Goal: Information Seeking & Learning: Learn about a topic

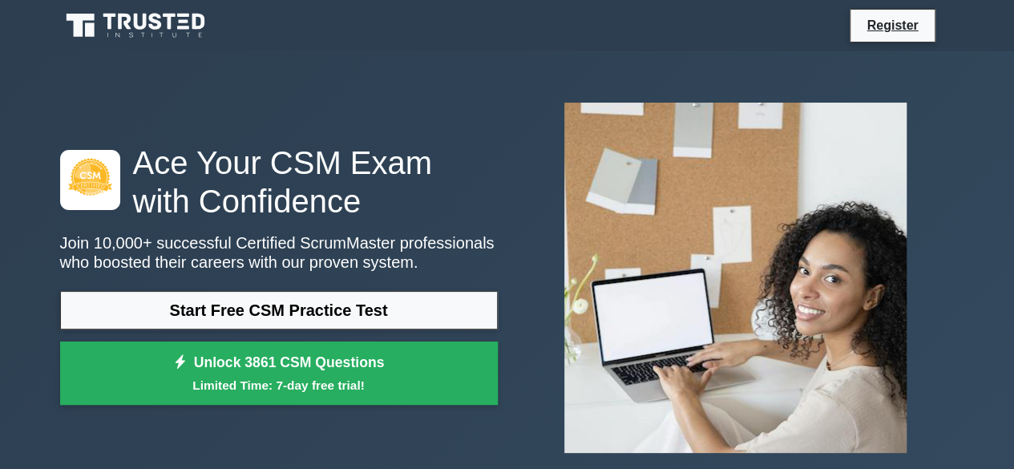
scroll to position [98, 0]
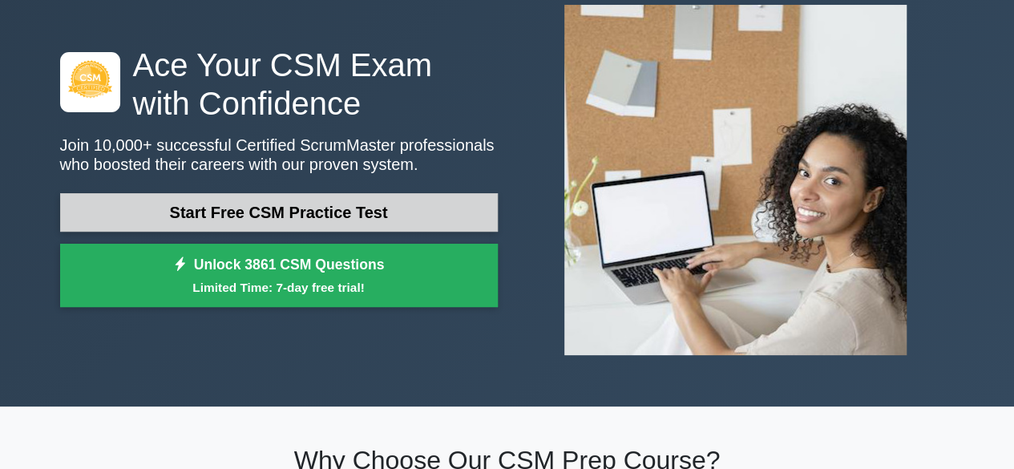
click at [235, 211] on link "Start Free CSM Practice Test" at bounding box center [278, 212] width 437 height 38
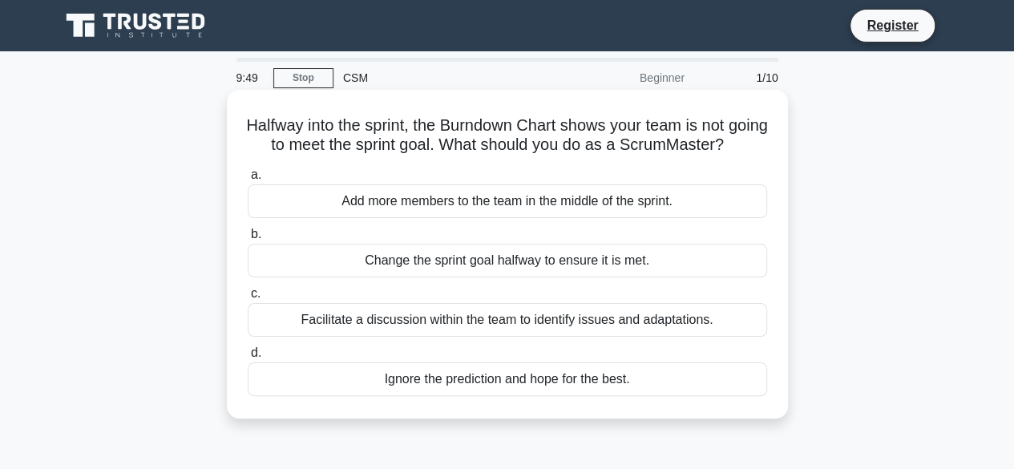
click at [444, 337] on div "Facilitate a discussion within the team to identify issues and adaptations." at bounding box center [507, 320] width 519 height 34
click at [248, 299] on input "c. Facilitate a discussion within the team to identify issues and adaptations." at bounding box center [248, 293] width 0 height 10
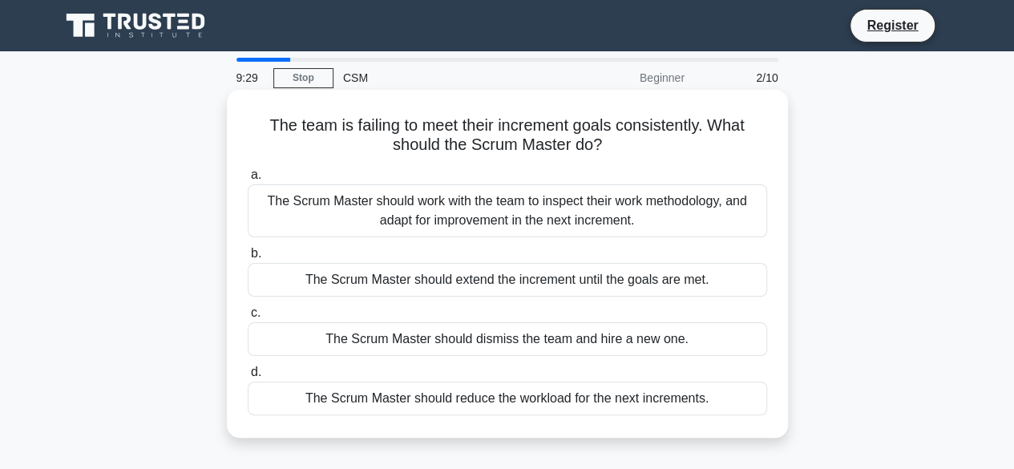
click at [538, 222] on div "The Scrum Master should work with the team to inspect their work methodology, a…" at bounding box center [507, 210] width 519 height 53
click at [248, 180] on input "a. The Scrum Master should work with the team to inspect their work methodology…" at bounding box center [248, 175] width 0 height 10
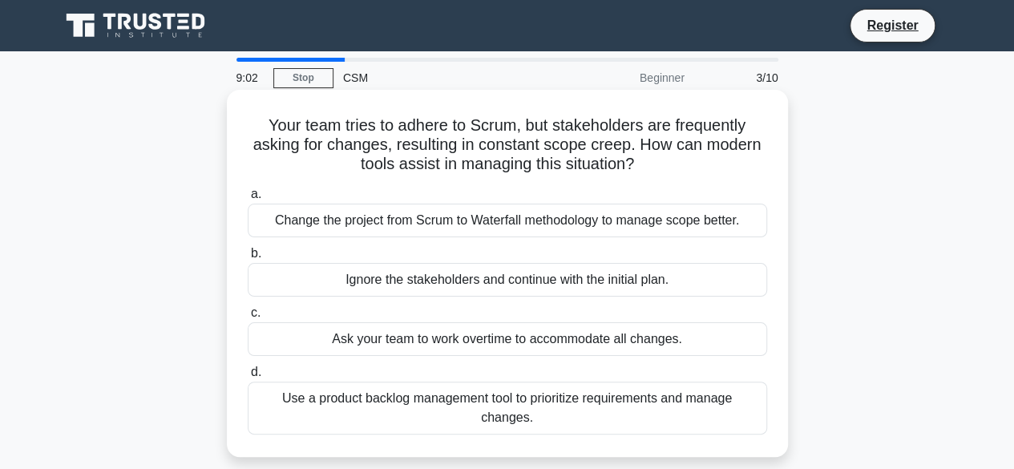
click at [553, 393] on div "Use a product backlog management tool to prioritize requirements and manage cha…" at bounding box center [507, 407] width 519 height 53
click at [248, 377] on input "d. Use a product backlog management tool to prioritize requirements and manage …" at bounding box center [248, 372] width 0 height 10
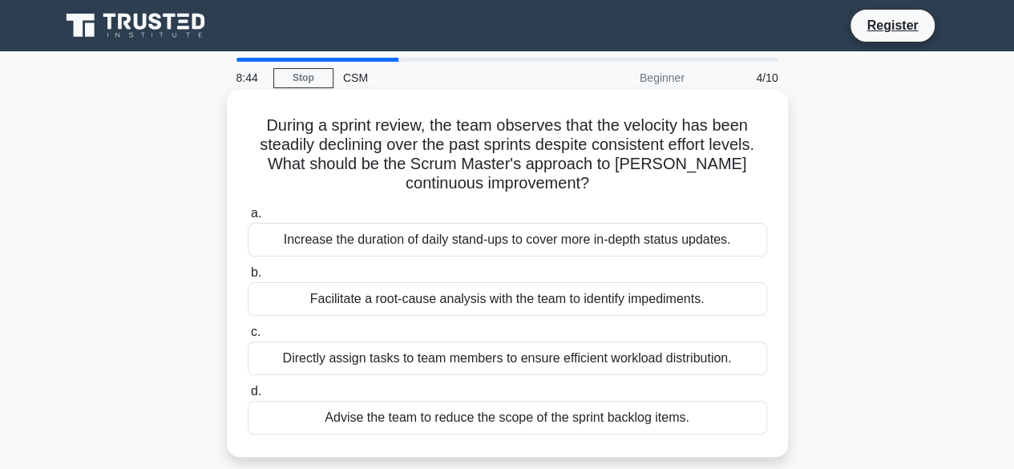
click at [518, 296] on div "Facilitate a root-cause analysis with the team to identify impediments." at bounding box center [507, 299] width 519 height 34
click at [248, 278] on input "b. Facilitate a root-cause analysis with the team to identify impediments." at bounding box center [248, 273] width 0 height 10
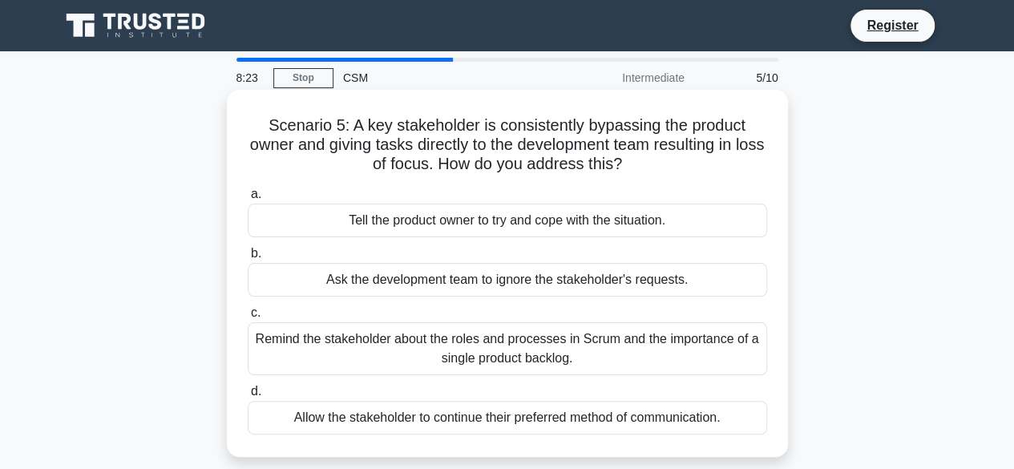
click at [510, 355] on div "Remind the stakeholder about the roles and processes in Scrum and the importanc…" at bounding box center [507, 348] width 519 height 53
click at [248, 318] on input "c. Remind the stakeholder about the roles and processes in Scrum and the import…" at bounding box center [248, 313] width 0 height 10
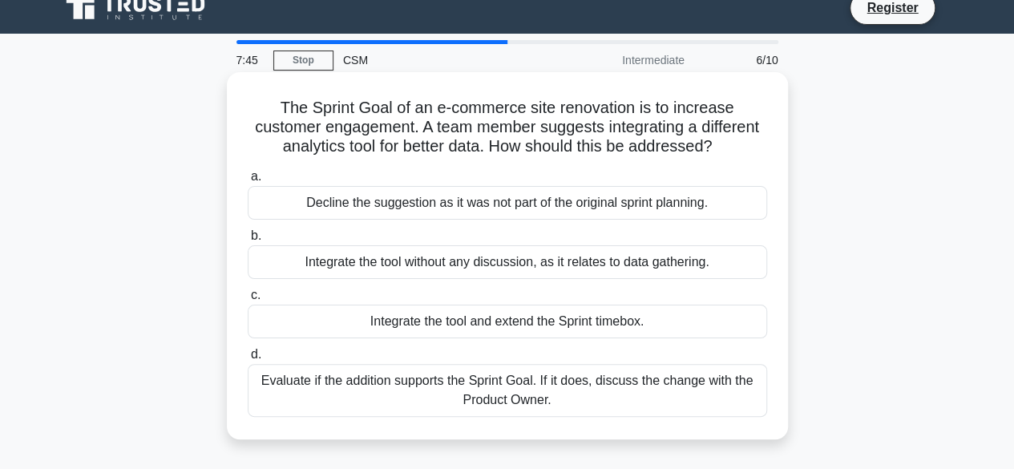
scroll to position [19, 0]
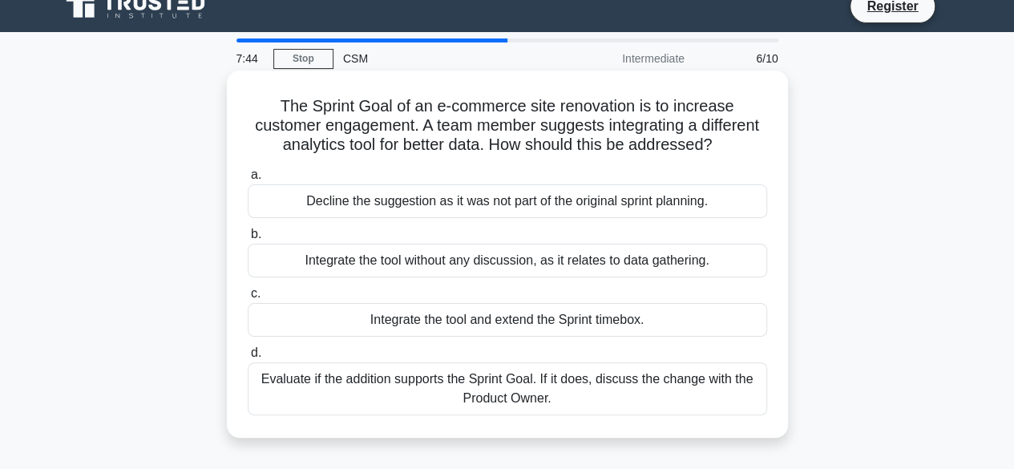
click at [502, 403] on div "Evaluate if the addition supports the Sprint Goal. If it does, discuss the chan…" at bounding box center [507, 388] width 519 height 53
click at [248, 358] on input "d. Evaluate if the addition supports the Sprint Goal. If it does, discuss the c…" at bounding box center [248, 353] width 0 height 10
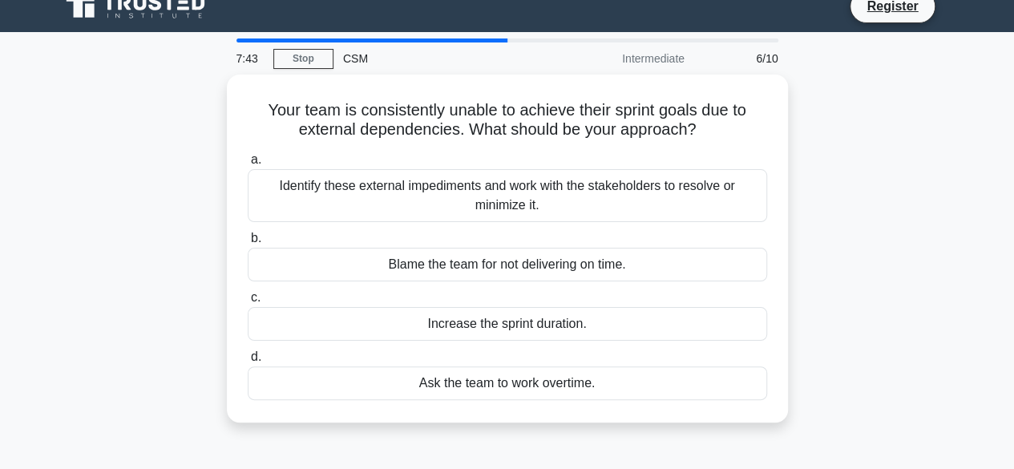
scroll to position [0, 0]
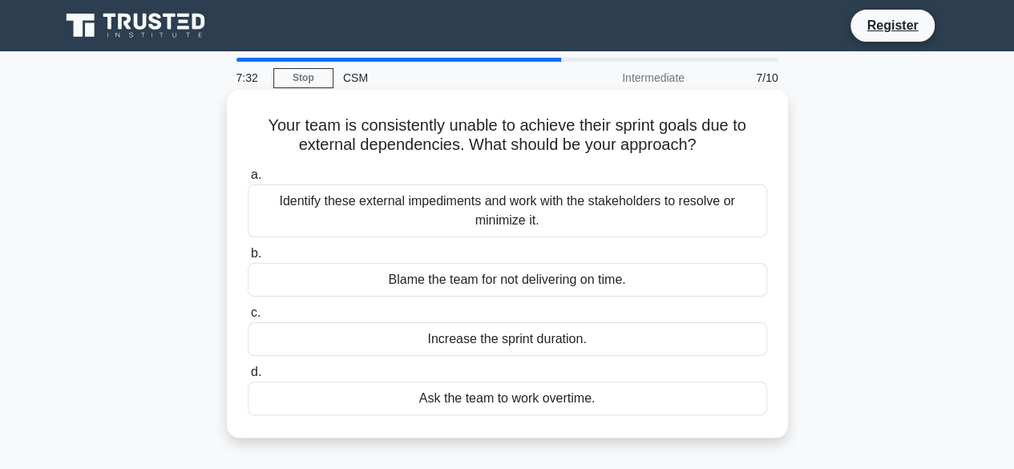
click at [513, 222] on div "Identify these external impediments and work with the stakeholders to resolve o…" at bounding box center [507, 210] width 519 height 53
click at [248, 180] on input "a. Identify these external impediments and work with the stakeholders to resolv…" at bounding box center [248, 175] width 0 height 10
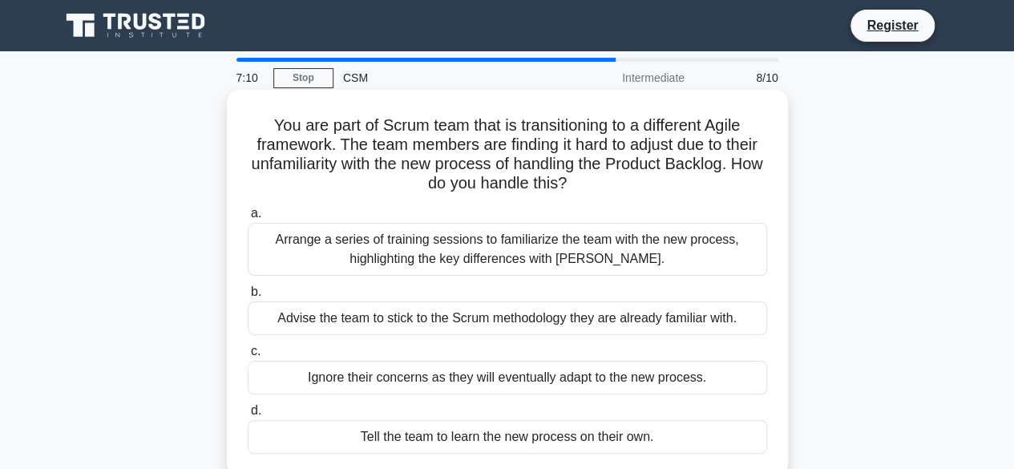
click at [510, 252] on div "Arrange a series of training sessions to familiarize the team with the new proc…" at bounding box center [507, 249] width 519 height 53
click at [248, 219] on input "a. Arrange a series of training sessions to familiarize the team with the new p…" at bounding box center [248, 213] width 0 height 10
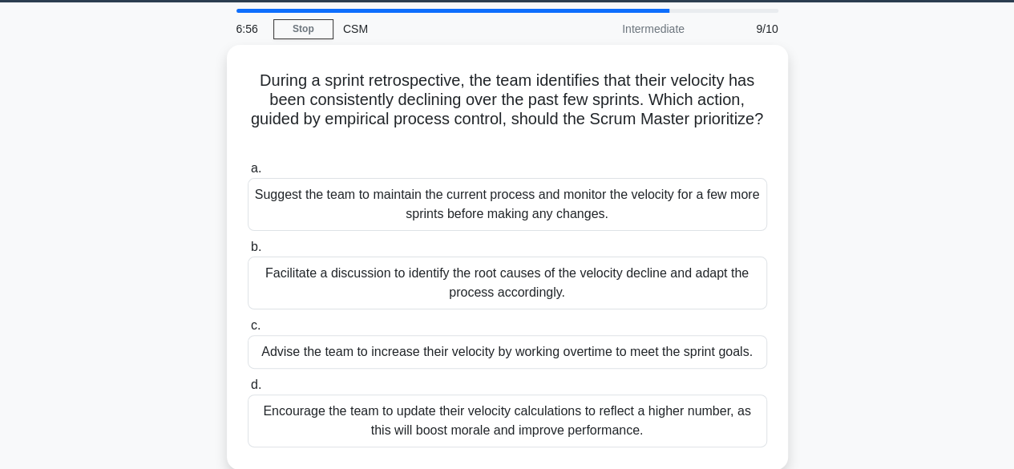
scroll to position [48, 0]
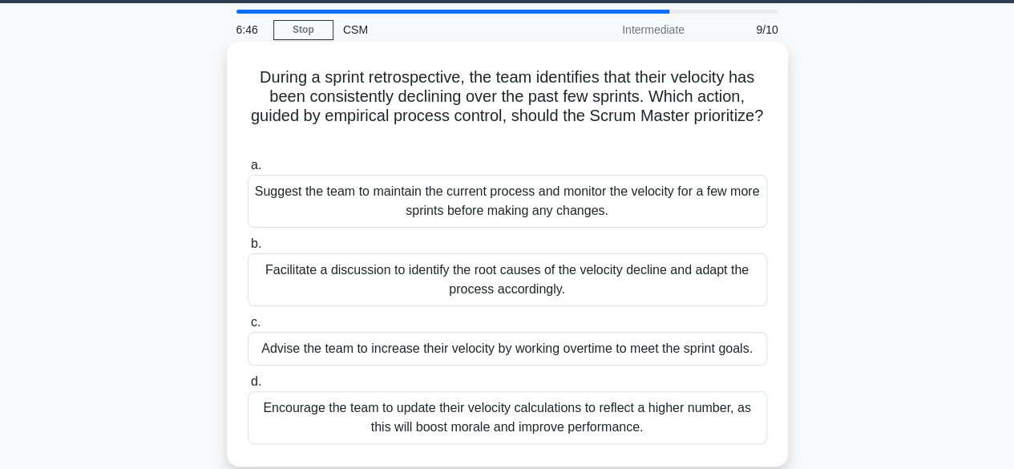
click at [510, 274] on div "Facilitate a discussion to identify the root causes of the velocity decline and…" at bounding box center [507, 279] width 519 height 53
click at [248, 249] on input "b. Facilitate a discussion to identify the root causes of the velocity decline …" at bounding box center [248, 244] width 0 height 10
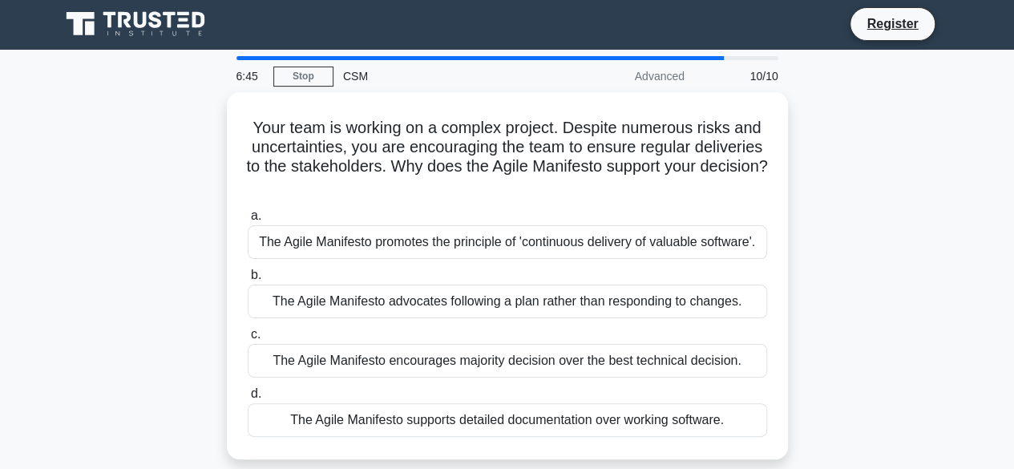
scroll to position [0, 0]
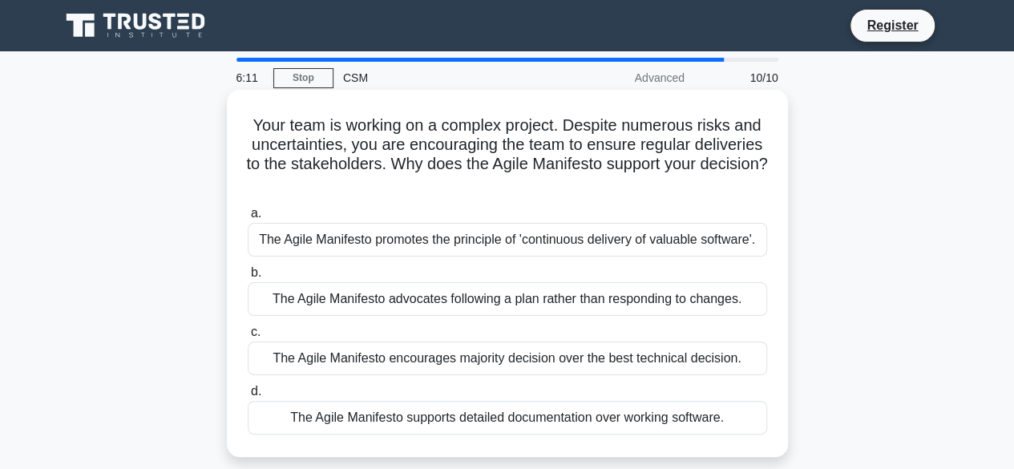
click at [504, 243] on div "The Agile Manifesto promotes the principle of 'continuous delivery of valuable …" at bounding box center [507, 240] width 519 height 34
click at [248, 219] on input "a. The Agile Manifesto promotes the principle of 'continuous delivery of valuab…" at bounding box center [248, 213] width 0 height 10
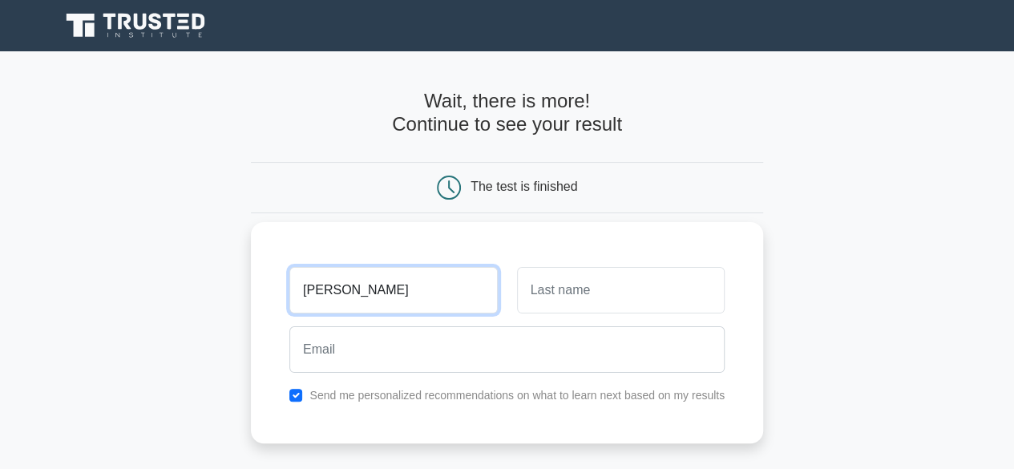
type input "Harsimran"
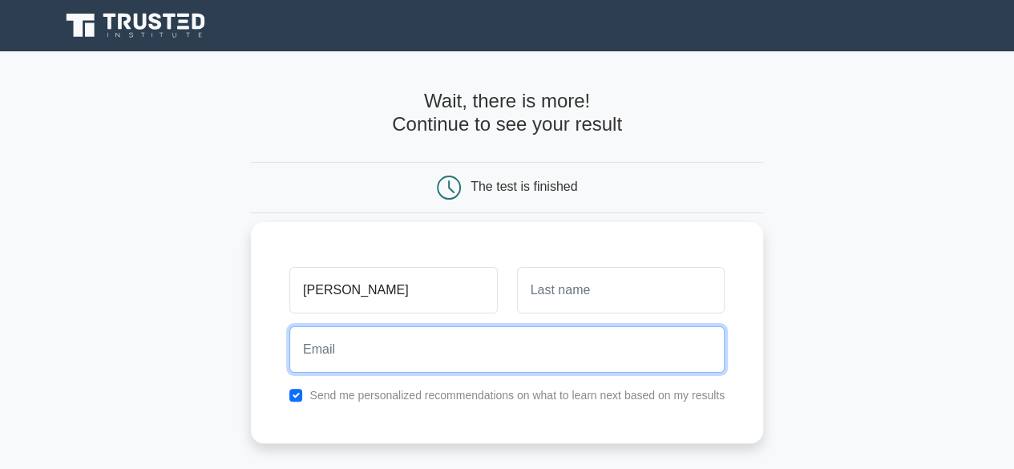
click at [511, 349] on input "email" at bounding box center [506, 349] width 435 height 46
type input "hk6392704@gmail.com"
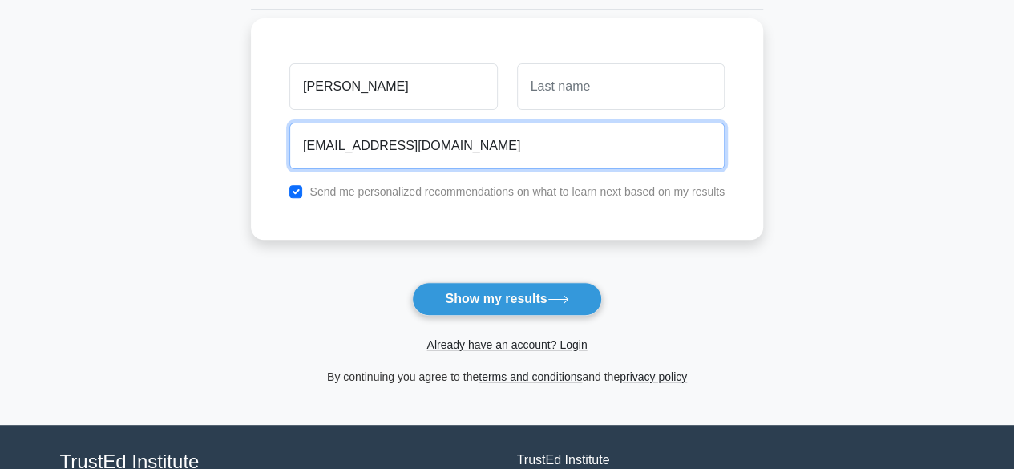
scroll to position [208, 0]
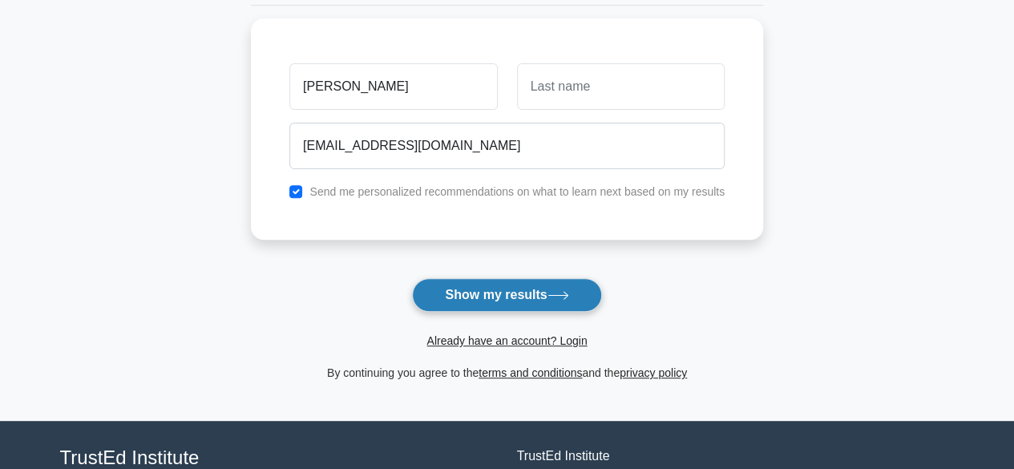
click at [464, 283] on button "Show my results" at bounding box center [506, 295] width 189 height 34
type input "kaur"
click at [539, 292] on button "Show my results" at bounding box center [506, 295] width 189 height 34
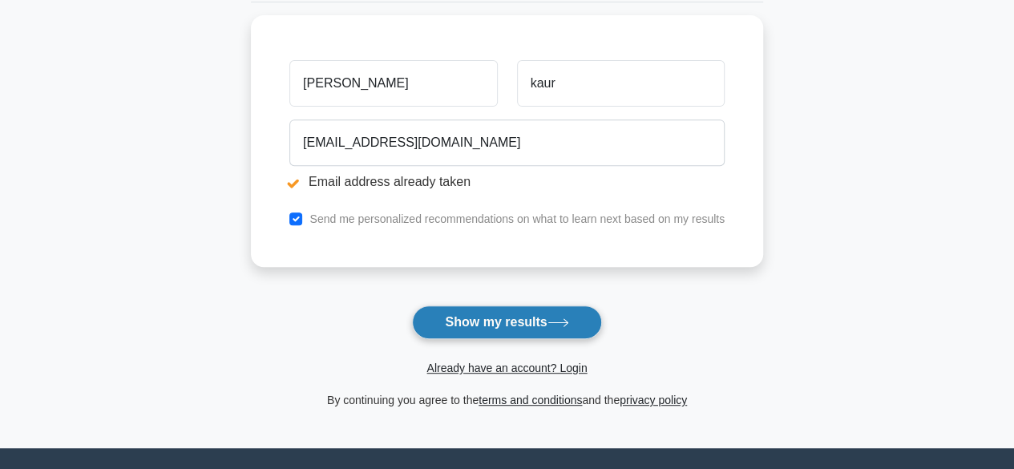
scroll to position [278, 0]
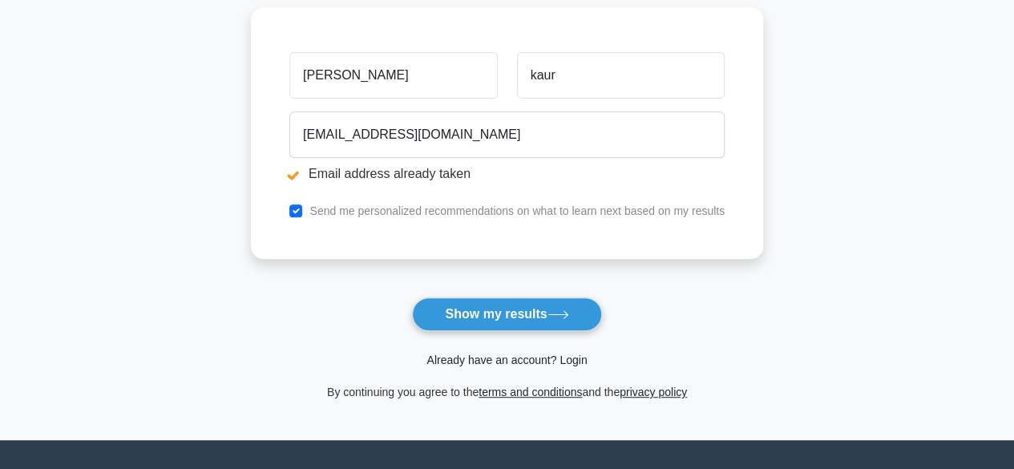
click at [501, 363] on link "Already have an account? Login" at bounding box center [506, 359] width 160 height 13
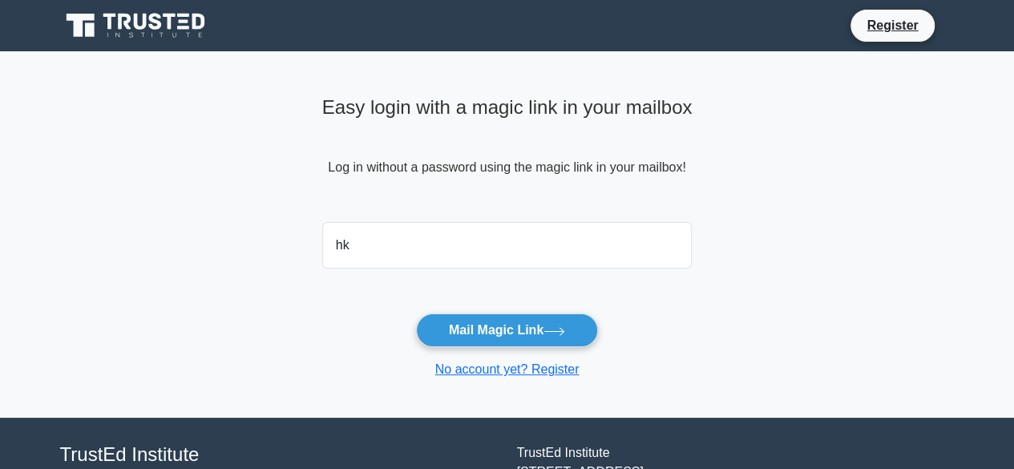
type input "[EMAIL_ADDRESS][DOMAIN_NAME]"
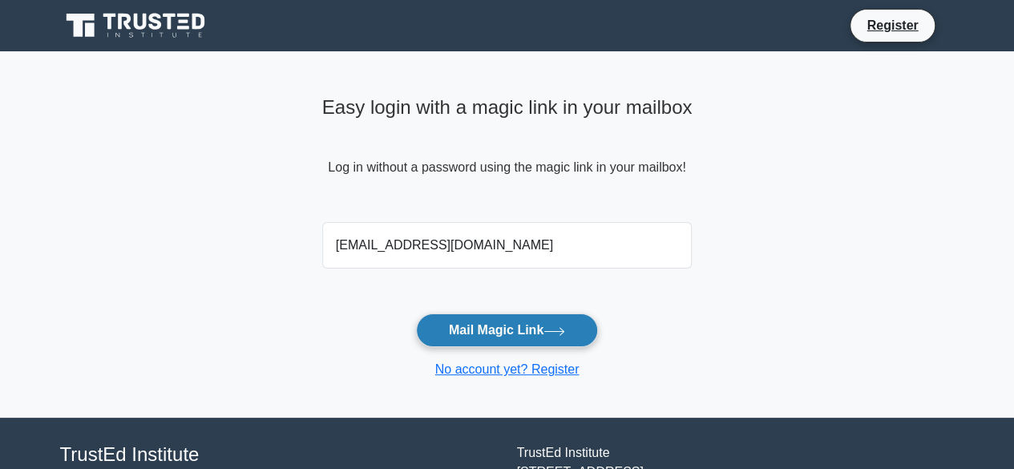
click at [490, 330] on button "Mail Magic Link" at bounding box center [507, 330] width 182 height 34
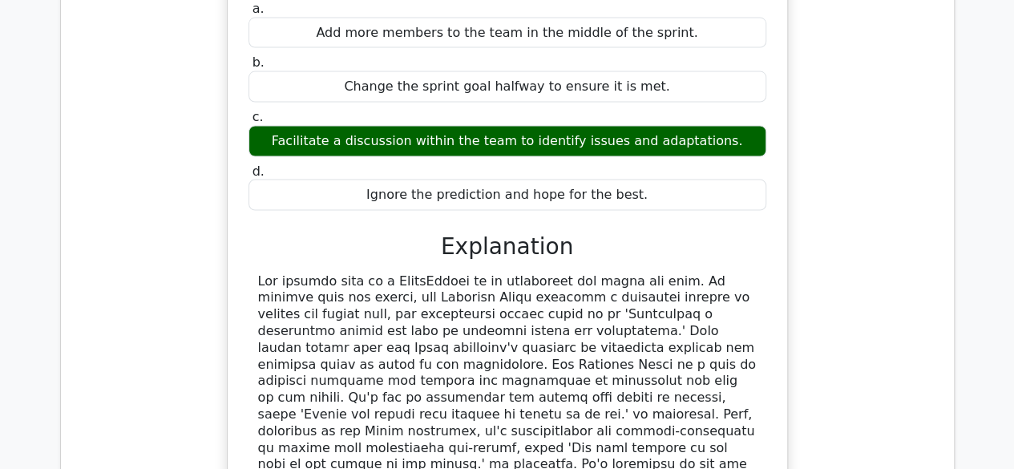
scroll to position [1607, 0]
